Goal: Information Seeking & Learning: Learn about a topic

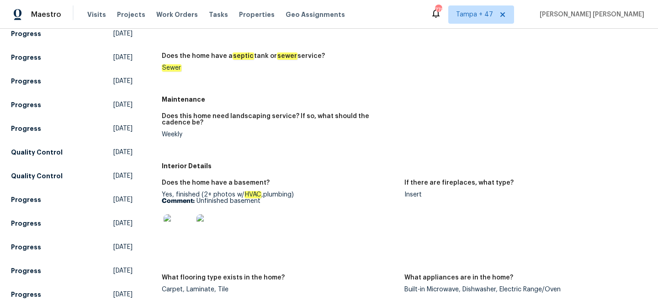
scroll to position [254, 0]
click at [182, 234] on img at bounding box center [177, 228] width 29 height 29
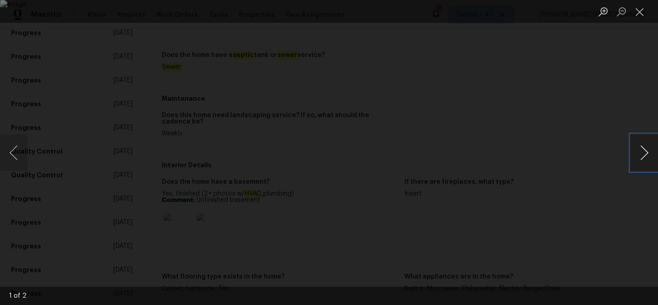
click at [637, 148] on button "Next image" at bounding box center [643, 153] width 27 height 37
click at [635, 105] on div "Lightbox" at bounding box center [329, 152] width 658 height 305
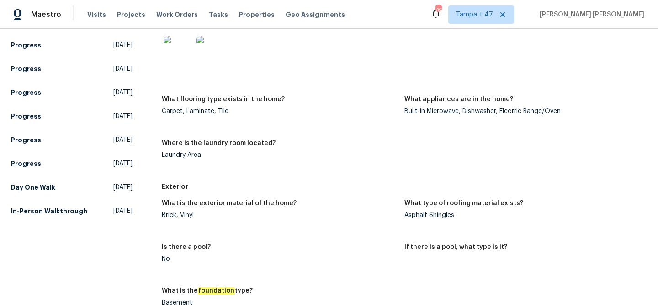
scroll to position [459, 0]
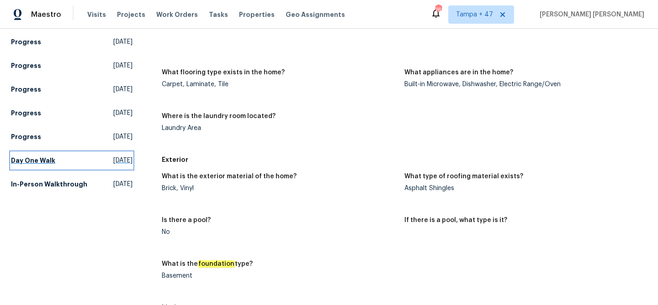
click at [52, 165] on h5 "Day One Walk" at bounding box center [33, 160] width 44 height 9
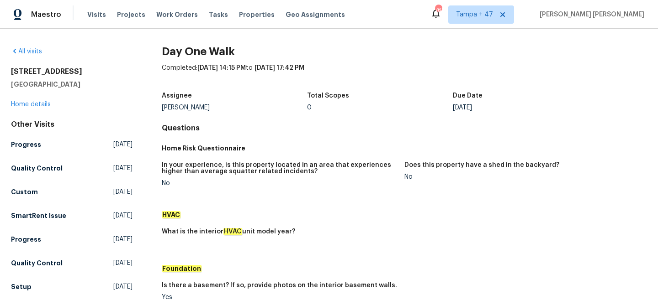
scroll to position [331, 0]
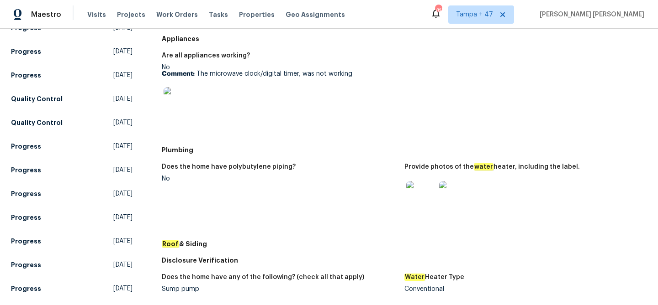
click at [427, 202] on img at bounding box center [420, 195] width 29 height 29
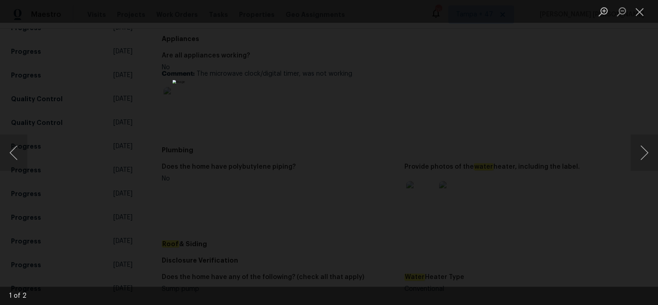
click at [547, 146] on div "Lightbox" at bounding box center [329, 152] width 658 height 305
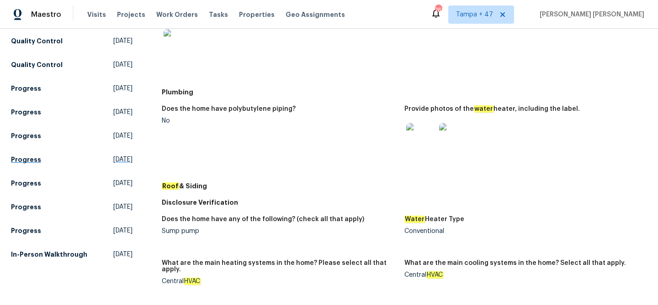
scroll to position [473, 0]
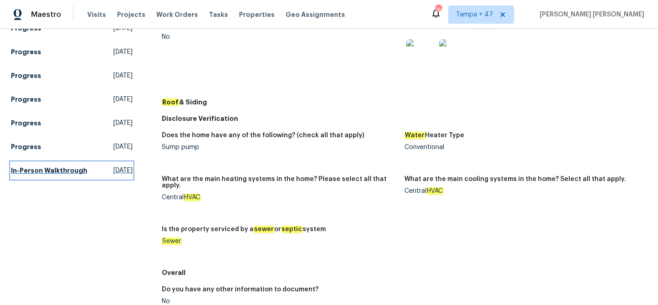
click at [46, 179] on link "In-Person Walkthrough [DATE]" at bounding box center [71, 171] width 121 height 16
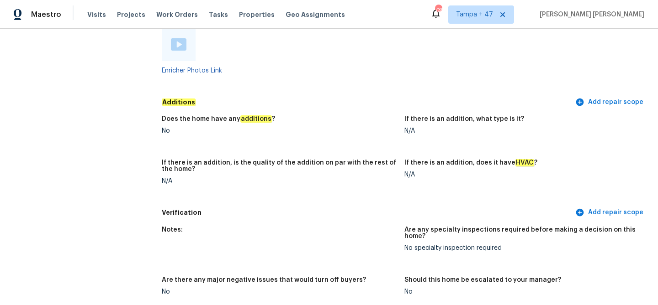
scroll to position [2153, 0]
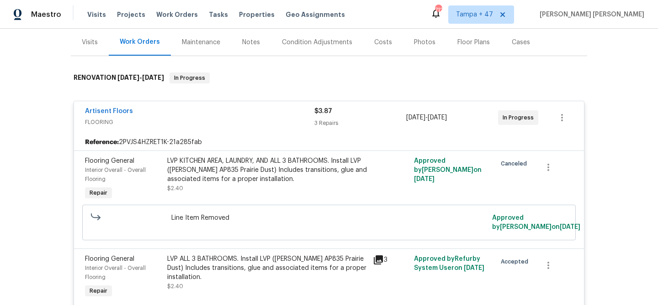
scroll to position [107, 0]
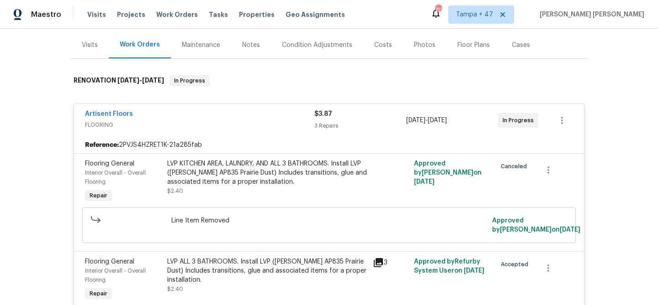
click at [211, 130] on div "Artisent Floors FLOORING" at bounding box center [199, 121] width 229 height 22
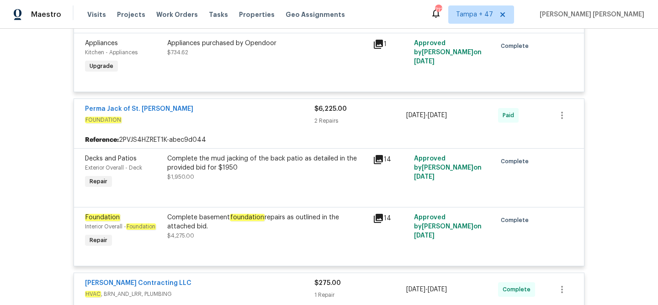
scroll to position [638, 0]
click at [232, 161] on div "Complete the mud jacking of the back patio as detailed in the provided bid for …" at bounding box center [267, 162] width 200 height 18
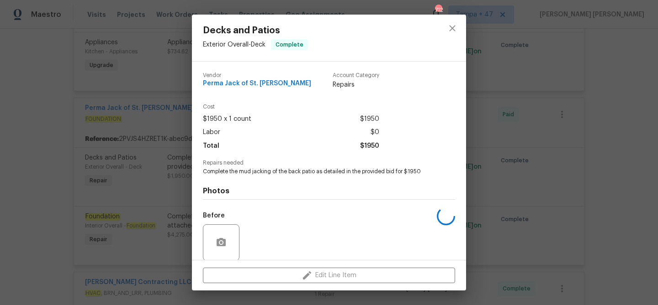
scroll to position [69, 0]
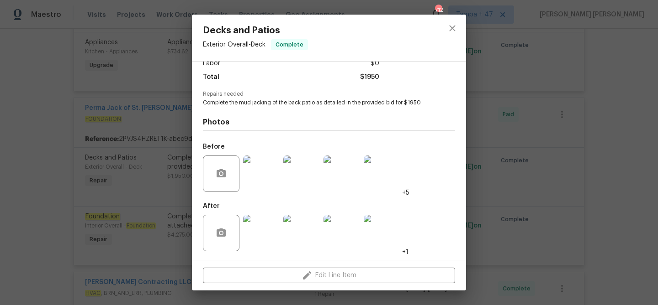
click at [257, 171] on img at bounding box center [261, 174] width 37 height 37
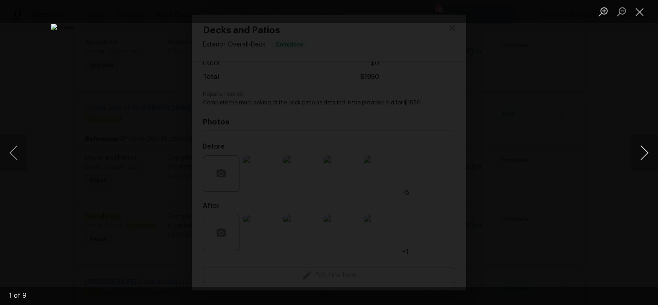
click at [642, 146] on button "Next image" at bounding box center [643, 153] width 27 height 37
click at [646, 159] on button "Next image" at bounding box center [643, 153] width 27 height 37
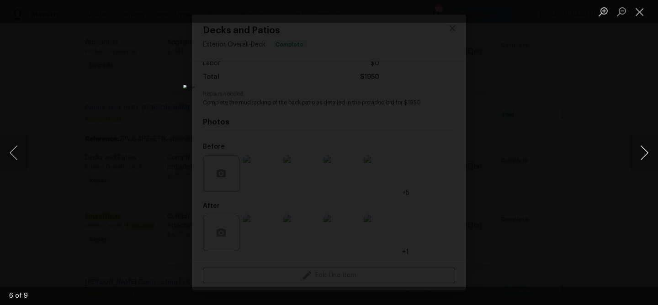
click at [646, 159] on button "Next image" at bounding box center [643, 153] width 27 height 37
click at [635, 15] on button "Close lightbox" at bounding box center [639, 12] width 18 height 16
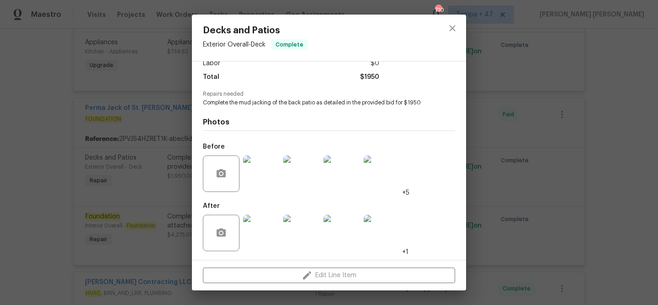
click at [155, 191] on div "Decks and Patios Exterior Overall - Deck Complete Vendor Perma Jack of St. Loui…" at bounding box center [329, 152] width 658 height 305
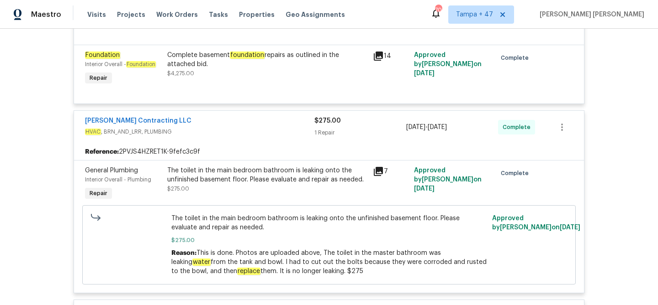
scroll to position [864, 0]
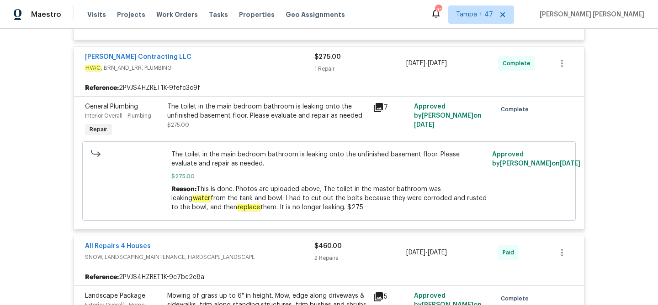
click at [219, 119] on div "The toilet in the main bedroom bathroom is leaking onto the unfinished basement…" at bounding box center [267, 111] width 200 height 18
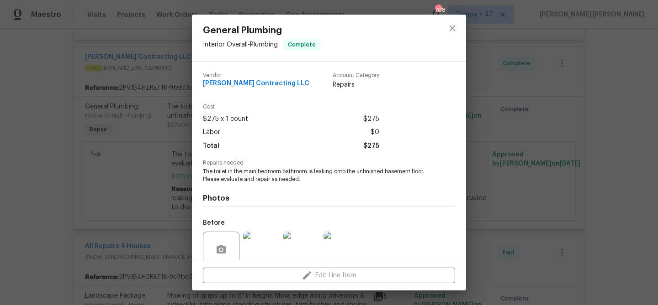
click at [220, 171] on span "The toilet in the main bedroom bathroom is leaking onto the unfinished basement…" at bounding box center [316, 176] width 227 height 16
click at [295, 172] on span "The toilet in the main bedroom bathroom is leaking onto the unfinished basement…" at bounding box center [316, 176] width 227 height 16
copy span "toilet in the main bedroom bathroom"
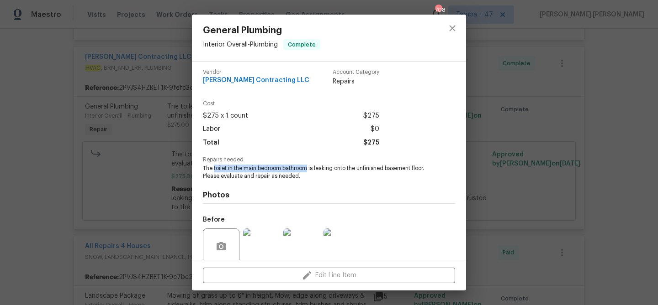
click at [564, 147] on div "General Plumbing Interior Overall - Plumbing Complete Vendor Loftin Contracting…" at bounding box center [329, 152] width 658 height 305
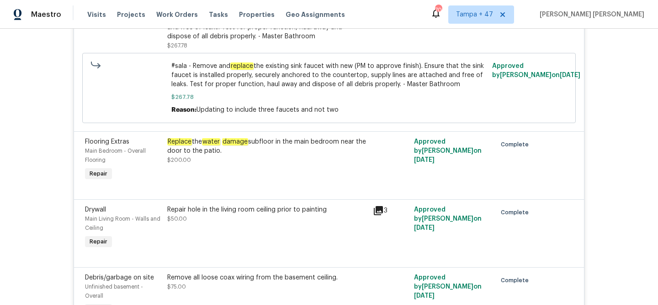
scroll to position [7059, 0]
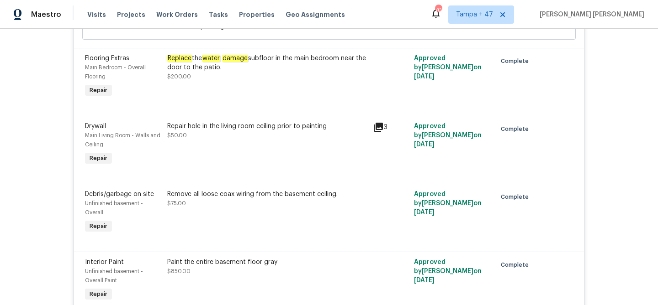
click at [257, 72] on div "Replace the water damage subfloor in the main bedroom near the door to the pati…" at bounding box center [267, 63] width 200 height 18
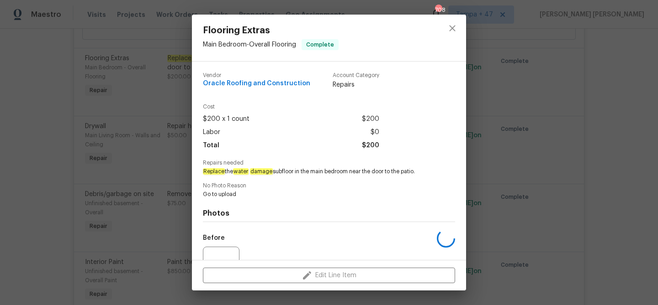
click at [250, 173] on em "water" at bounding box center [261, 172] width 23 height 6
click at [336, 173] on span "Replace the water damage subfloor in the main bedroom near the door to the pati…" at bounding box center [316, 172] width 227 height 8
copy span "water damage subfloor in the main bedroom"
click at [500, 185] on div "Flooring Extras Main Bedroom - Overall Flooring Complete Vendor Oracle Roofing …" at bounding box center [329, 152] width 658 height 305
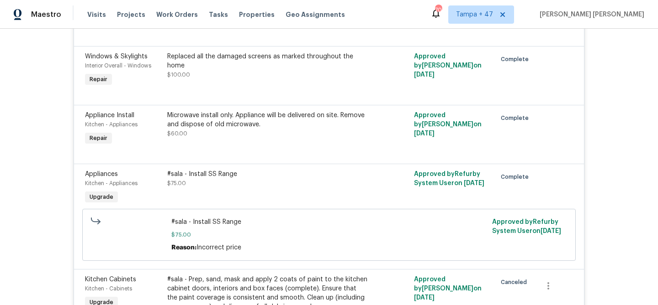
scroll to position [5844, 0]
